Goal: Ask a question: Seek information or help from site administrators or community

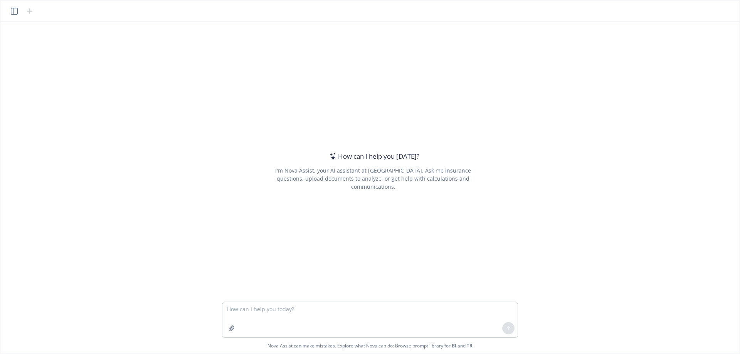
drag, startPoint x: 302, startPoint y: 309, endPoint x: 410, endPoint y: 306, distance: 108.0
click at [302, 310] on textarea at bounding box center [369, 319] width 295 height 35
type textarea "How many biotech customers in [US_STATE][GEOGRAPHIC_DATA] does newfront have?"
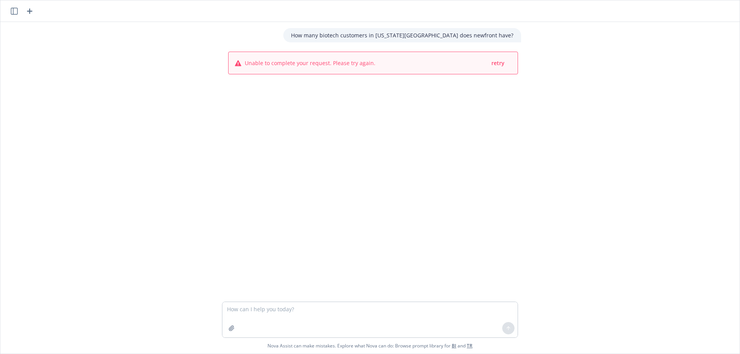
click at [332, 313] on textarea at bounding box center [369, 319] width 295 height 35
click at [232, 330] on icon "button" at bounding box center [231, 328] width 5 height 5
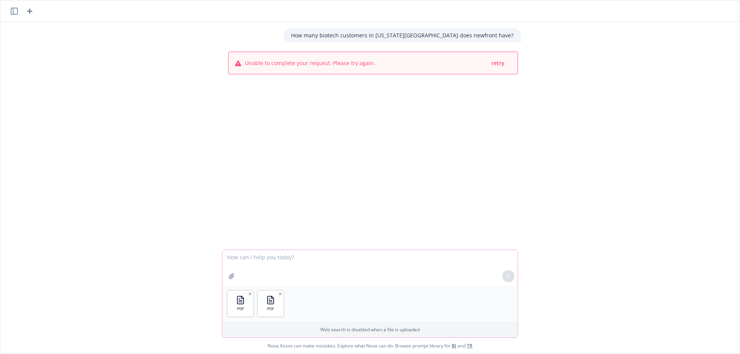
click at [317, 256] on textarea at bounding box center [369, 267] width 295 height 35
type textarea "What are the differences in these plans?"
click at [506, 278] on icon at bounding box center [508, 276] width 5 height 5
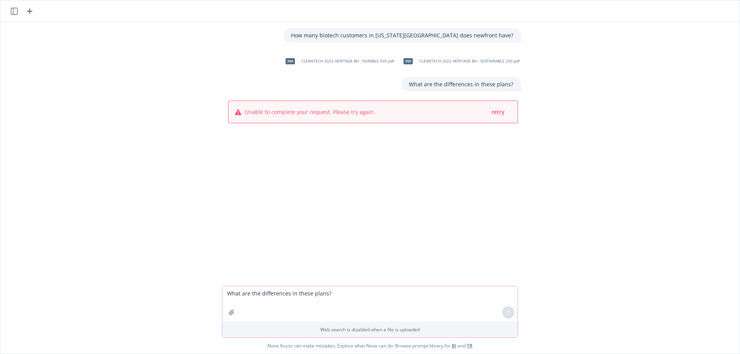
click at [315, 299] on textarea "What are the differences in these plans?" at bounding box center [369, 303] width 295 height 35
type textarea "D"
type textarea "What is the deductible variation between Durable 500 and Sustainable 250 medica…"
click at [504, 312] on button at bounding box center [508, 313] width 12 height 12
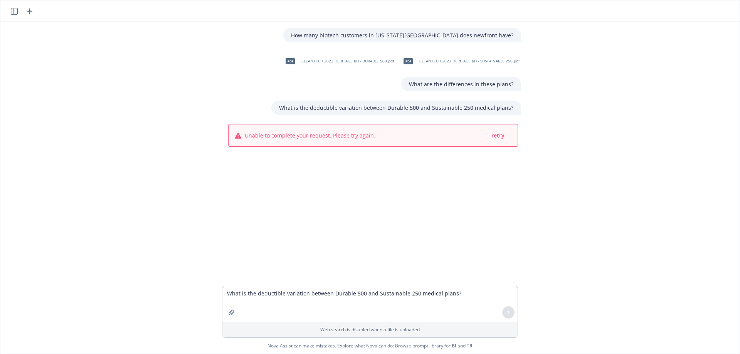
click at [352, 134] on span "Unable to complete your request. Please try again." at bounding box center [310, 135] width 131 height 8
click at [419, 192] on div "How many biotech customers in [US_STATE][GEOGRAPHIC_DATA] does newfront have? p…" at bounding box center [369, 154] width 733 height 264
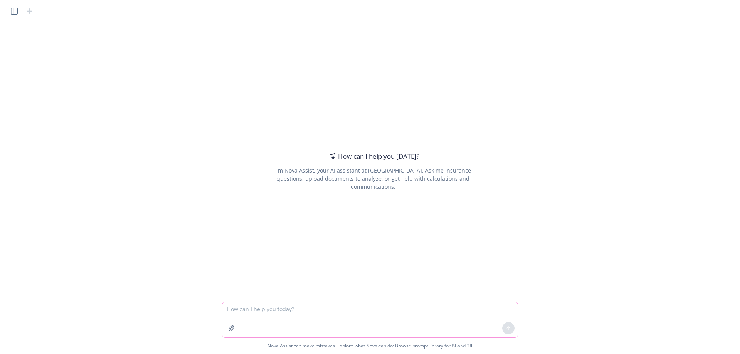
click at [232, 327] on icon "button" at bounding box center [232, 328] width 6 height 6
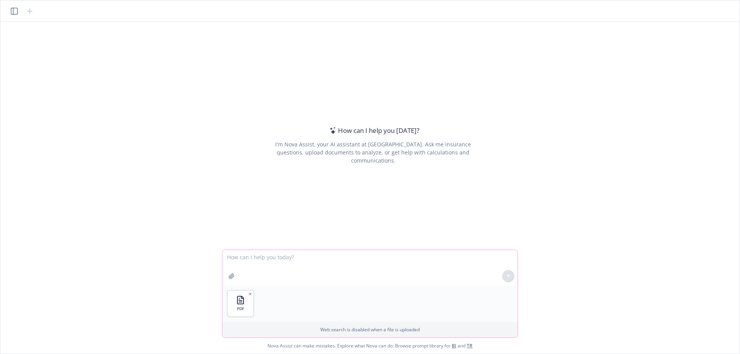
click at [284, 261] on textarea at bounding box center [369, 267] width 295 height 35
type textarea "W"
type textarea "Can Sterling 250 and Sterling 5000 be offered together?"
click at [515, 280] on div at bounding box center [508, 276] width 19 height 19
click at [514, 278] on button at bounding box center [508, 276] width 12 height 12
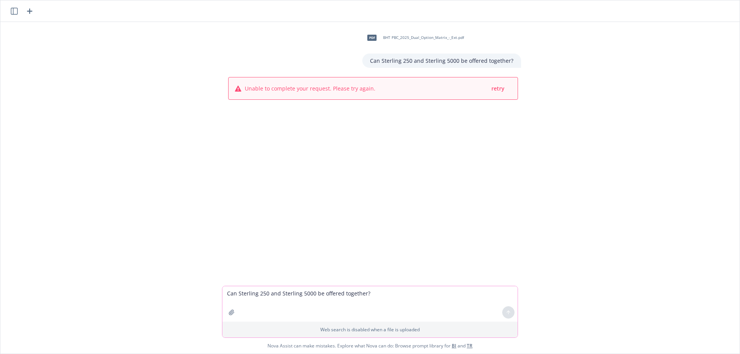
click at [303, 296] on textarea "Can Sterling 250 and Sterling 5000 be offered together?" at bounding box center [369, 303] width 295 height 35
drag, startPoint x: 312, startPoint y: 288, endPoint x: 174, endPoint y: 290, distance: 138.0
click at [174, 290] on div "pdf BHT PBC_2025_Dual_Option_Matrix_-_Ext.pdf Can Sterling 250 and Sterling 500…" at bounding box center [370, 188] width 740 height 332
type textarea "H"
type textarea "What is COBRA?"
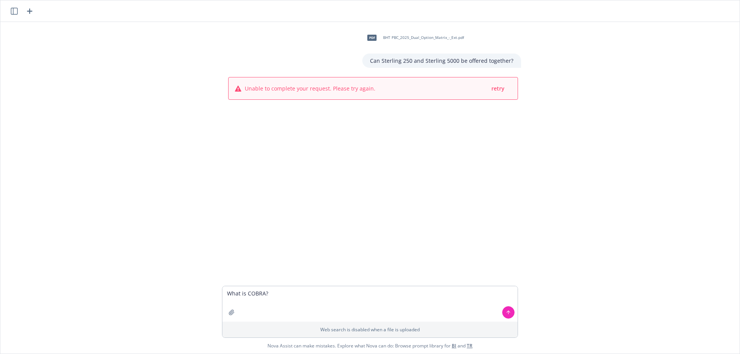
click at [503, 313] on button at bounding box center [508, 313] width 12 height 12
